Goal: Information Seeking & Learning: Learn about a topic

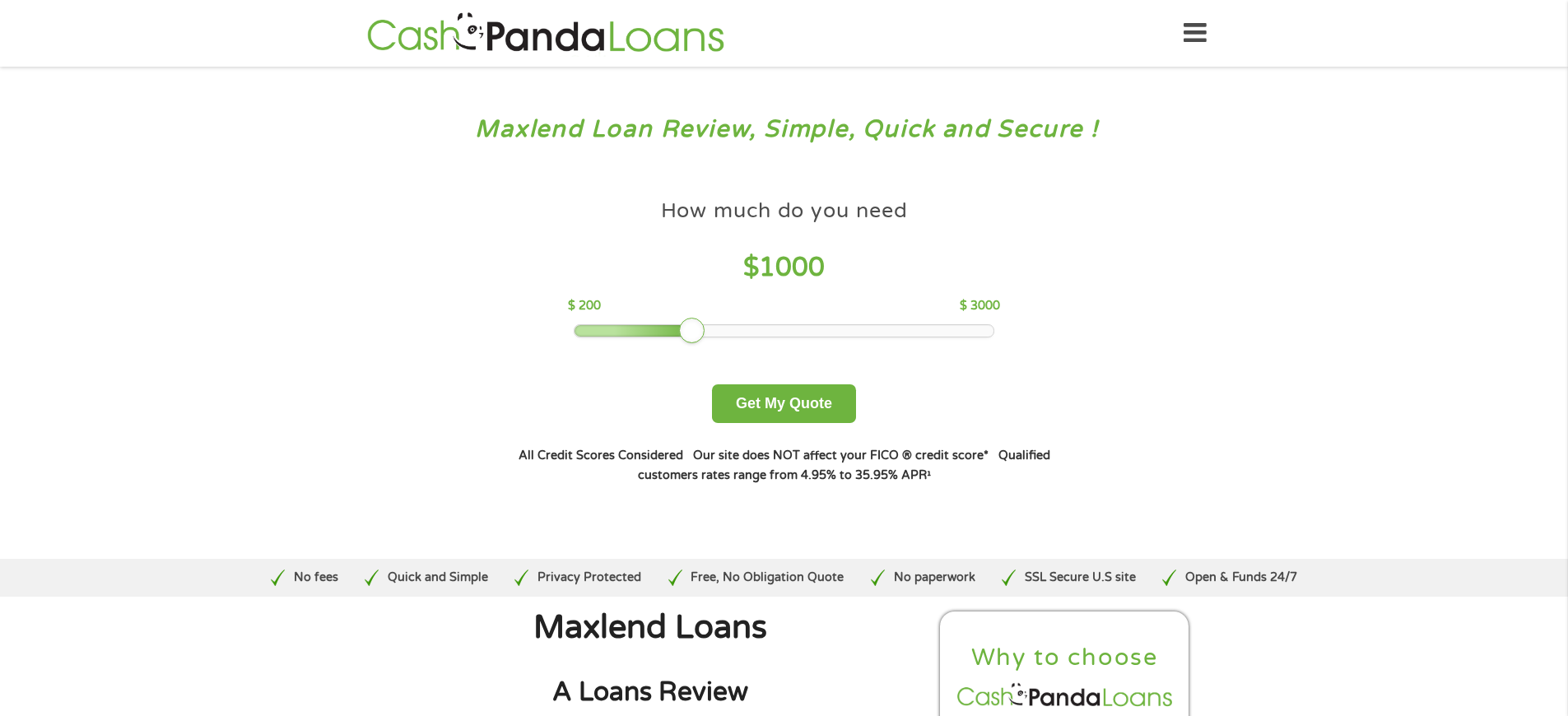
scroll to position [5098, 0]
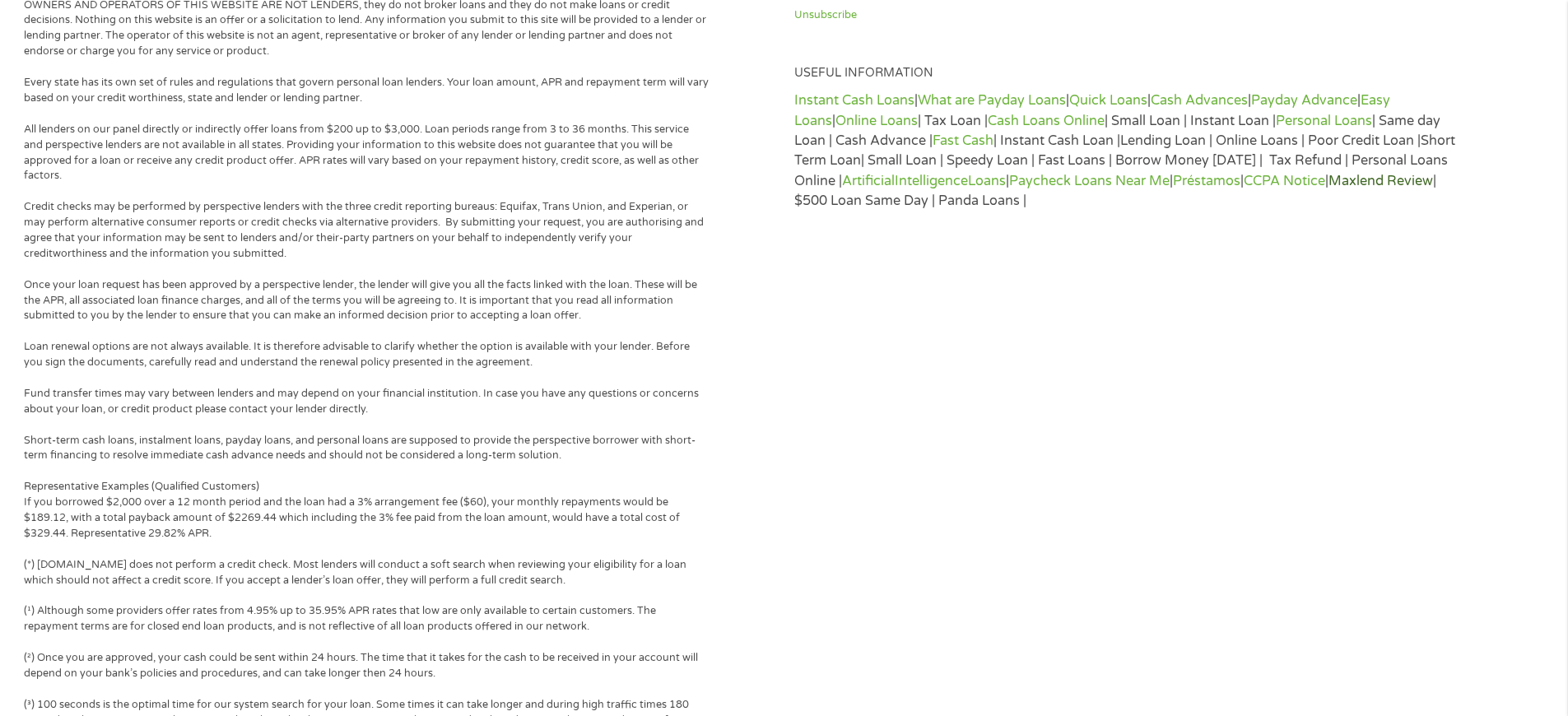
scroll to position [5775, 0]
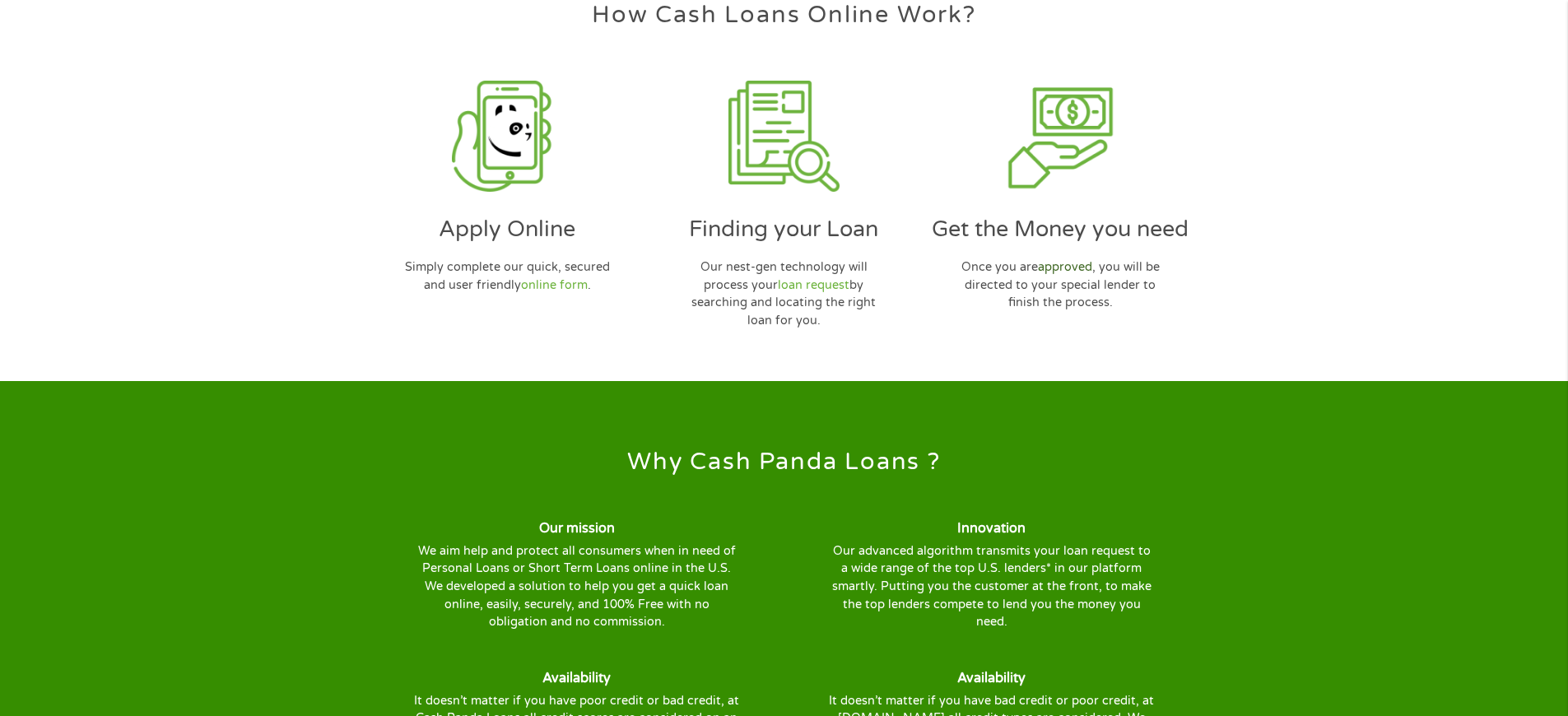
scroll to position [5098, 0]
